Goal: Information Seeking & Learning: Learn about a topic

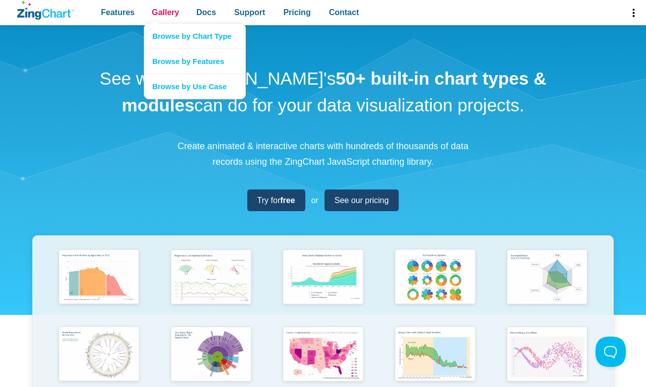
click at [165, 13] on span "Gallery" at bounding box center [165, 13] width 27 height 14
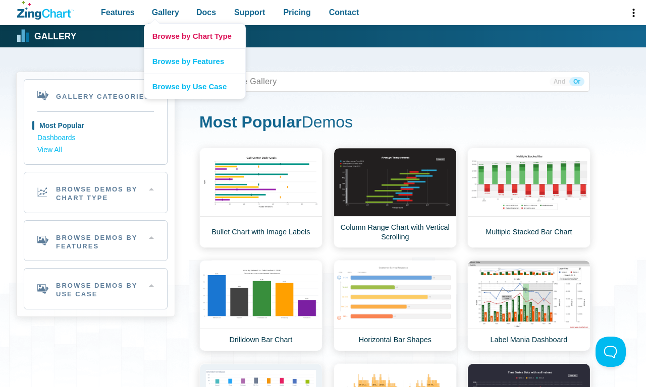
click at [194, 36] on link "Browse by Chart Type" at bounding box center [194, 36] width 101 height 25
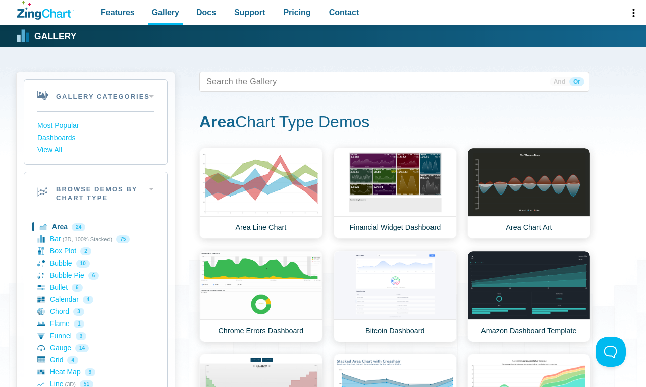
click at [95, 192] on h2 "Browse Demos By Chart Type" at bounding box center [95, 193] width 143 height 40
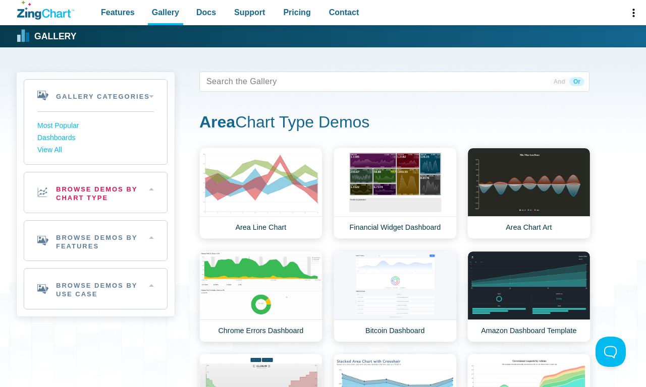
click at [95, 241] on h2 "Browse Demos By Features" at bounding box center [95, 241] width 143 height 40
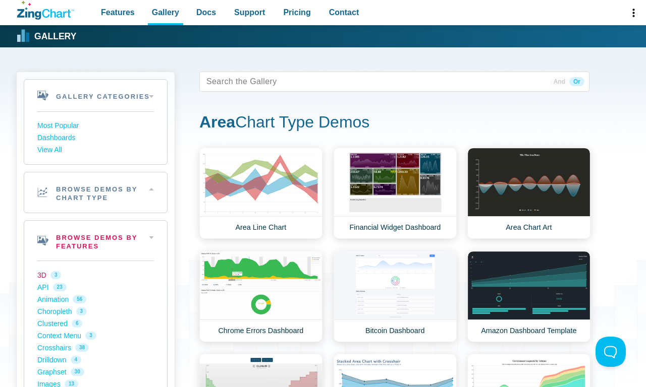
click at [95, 275] on link "3D 3" at bounding box center [95, 275] width 117 height 12
